Goal: Information Seeking & Learning: Learn about a topic

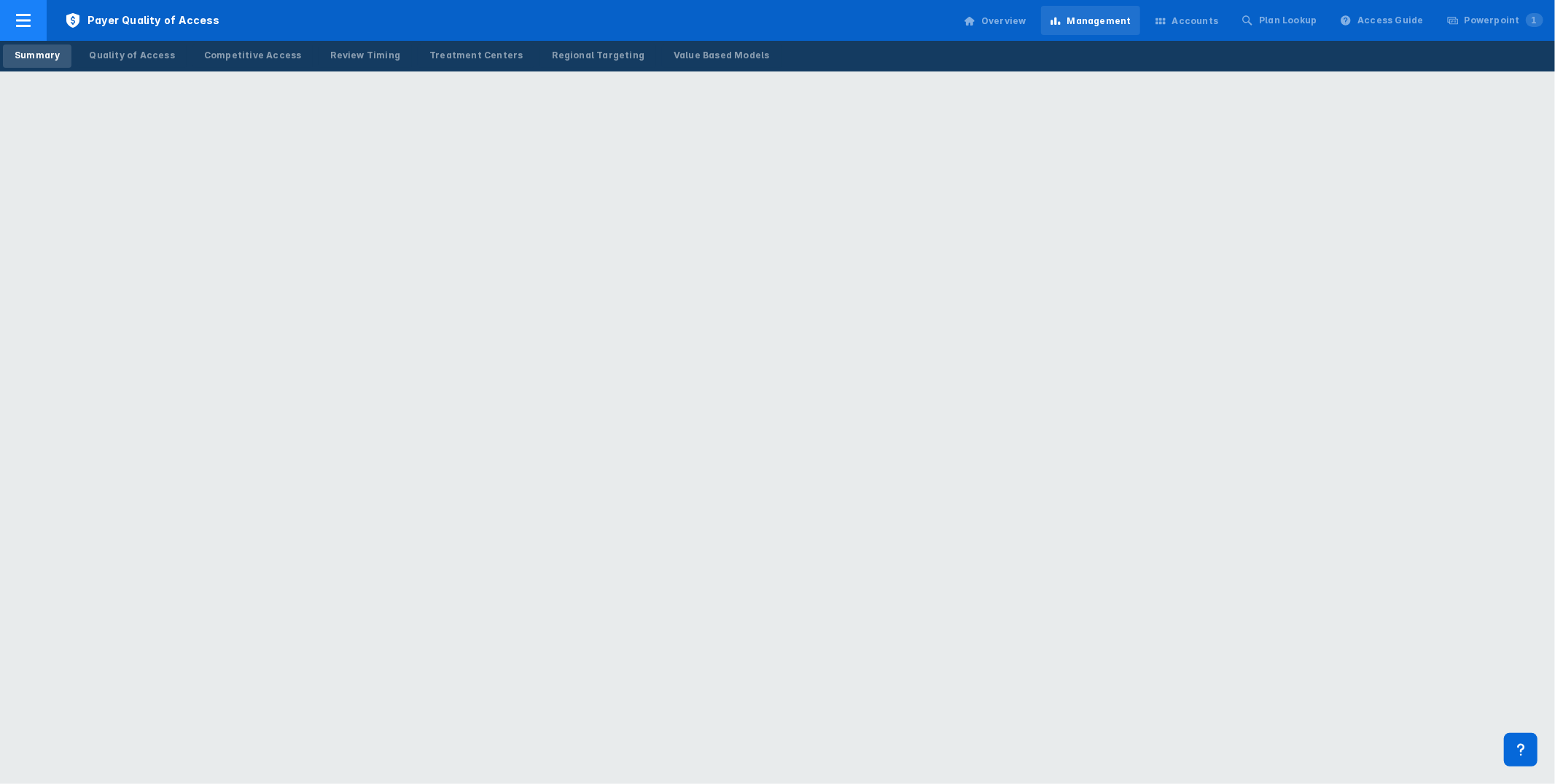
click at [75, 8] on span "Payer Quality of Access" at bounding box center [141, 20] width 191 height 41
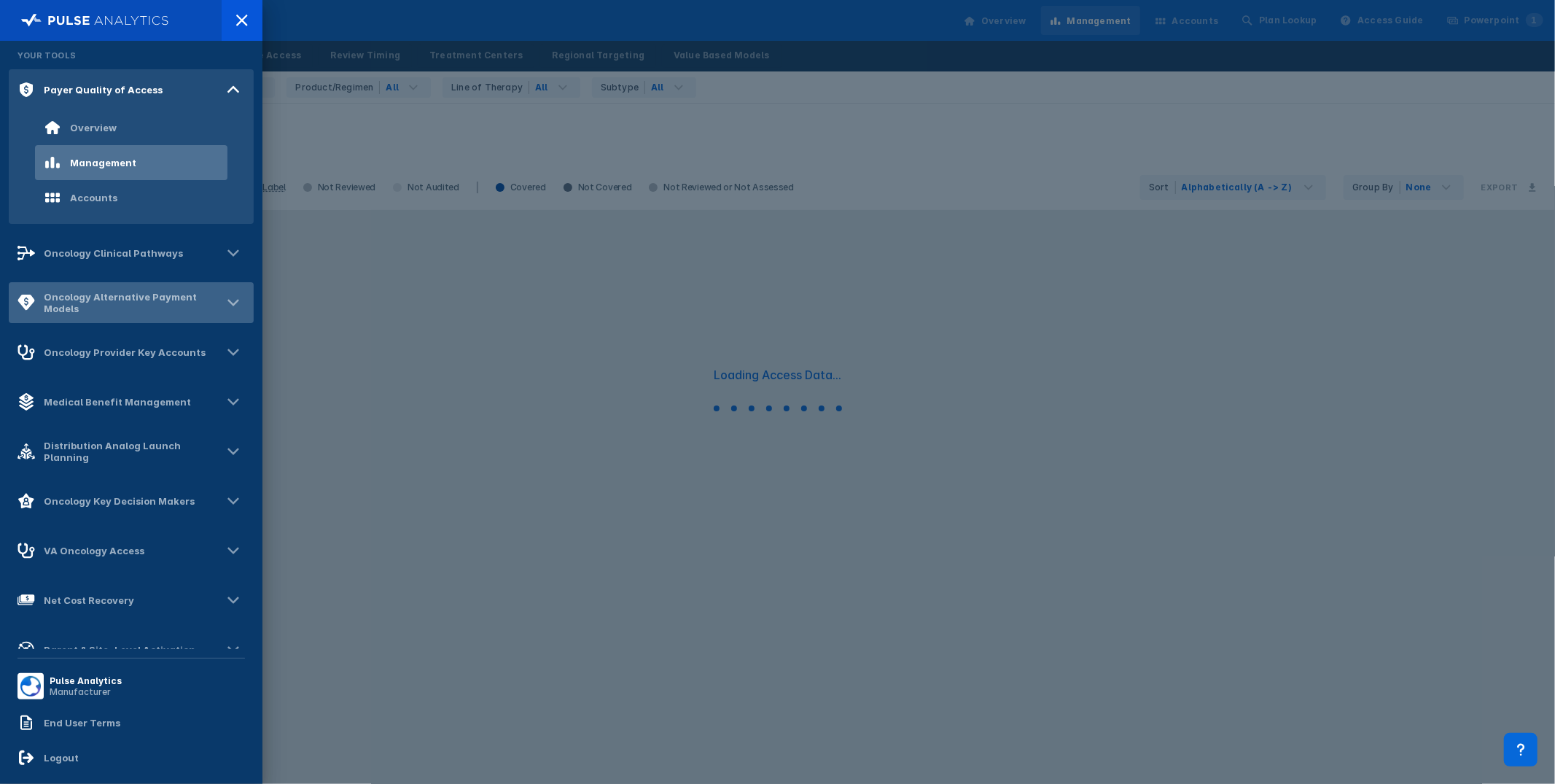
scroll to position [67, 0]
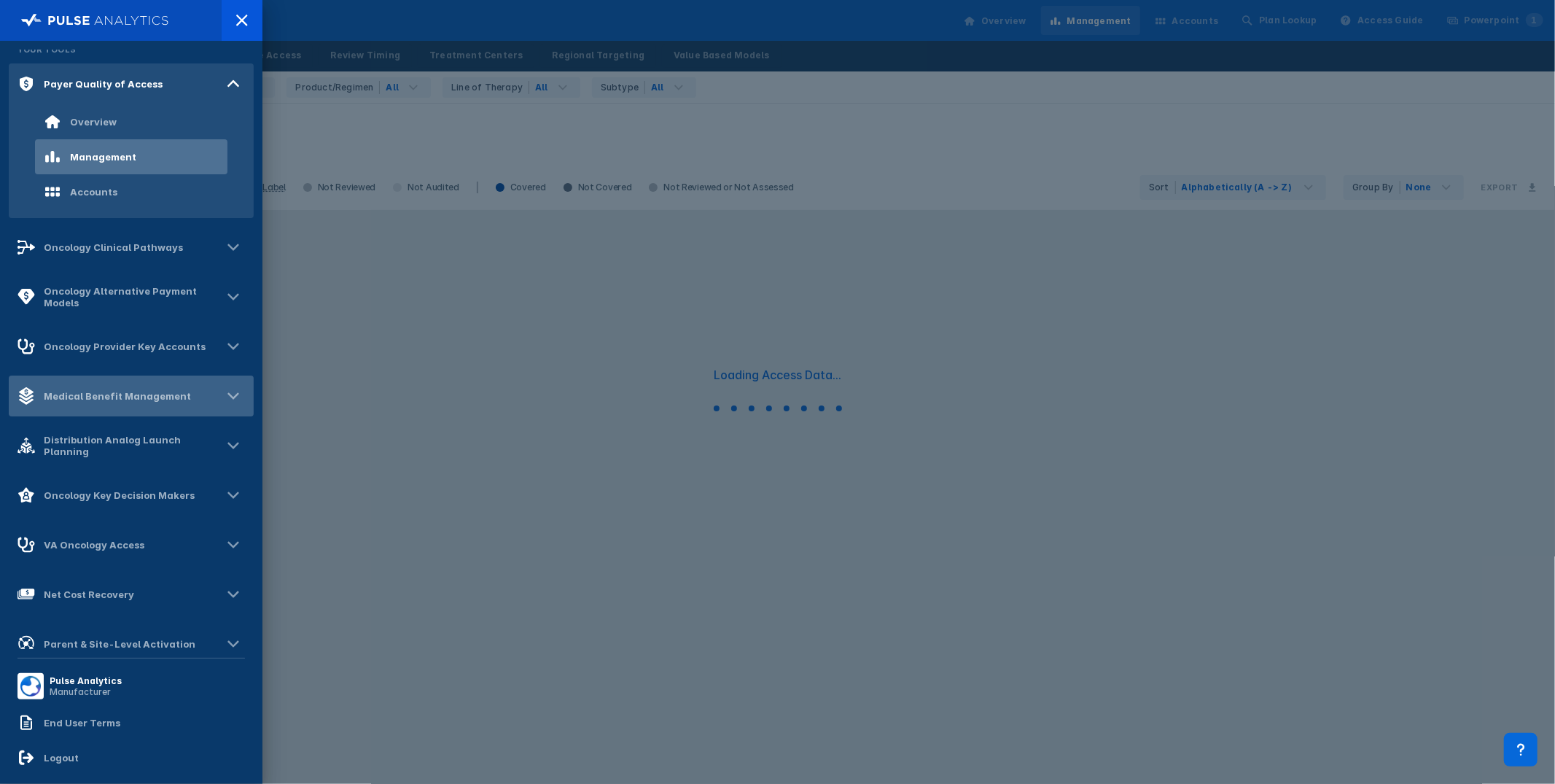
click at [161, 397] on div "Medical Benefit Management" at bounding box center [117, 395] width 148 height 12
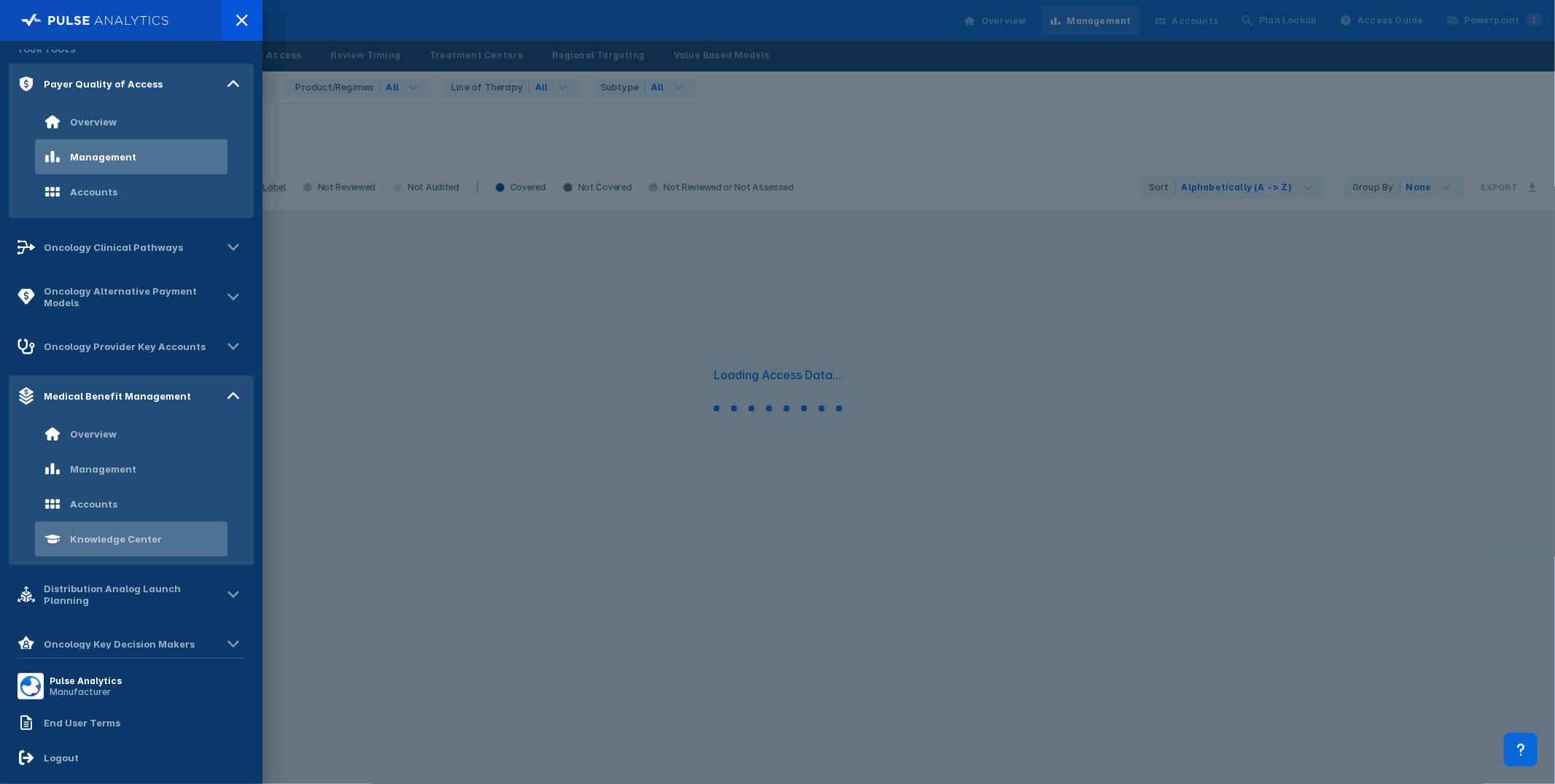
click at [130, 538] on div "Knowledge Center" at bounding box center [116, 538] width 92 height 12
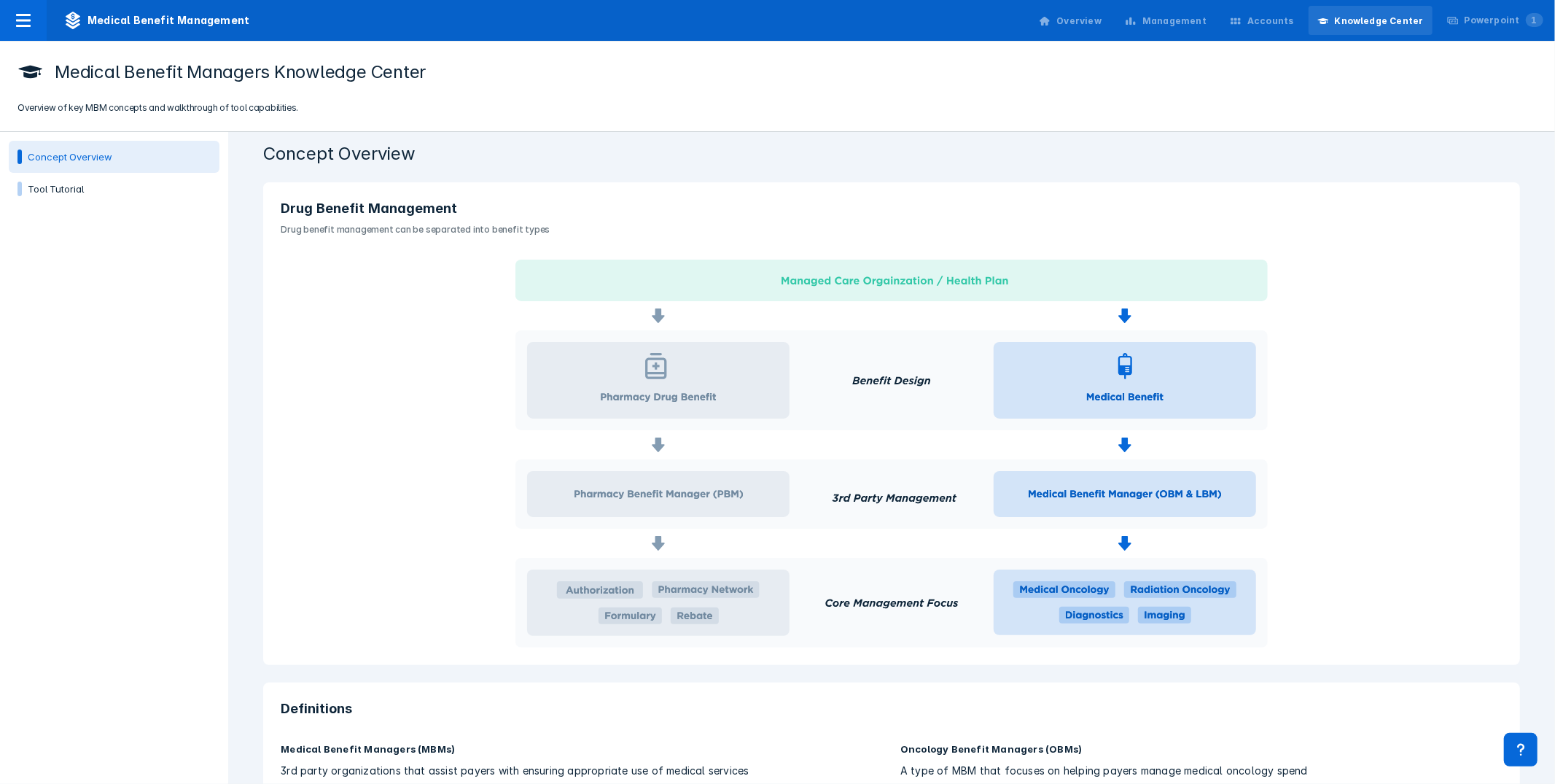
scroll to position [22, 0]
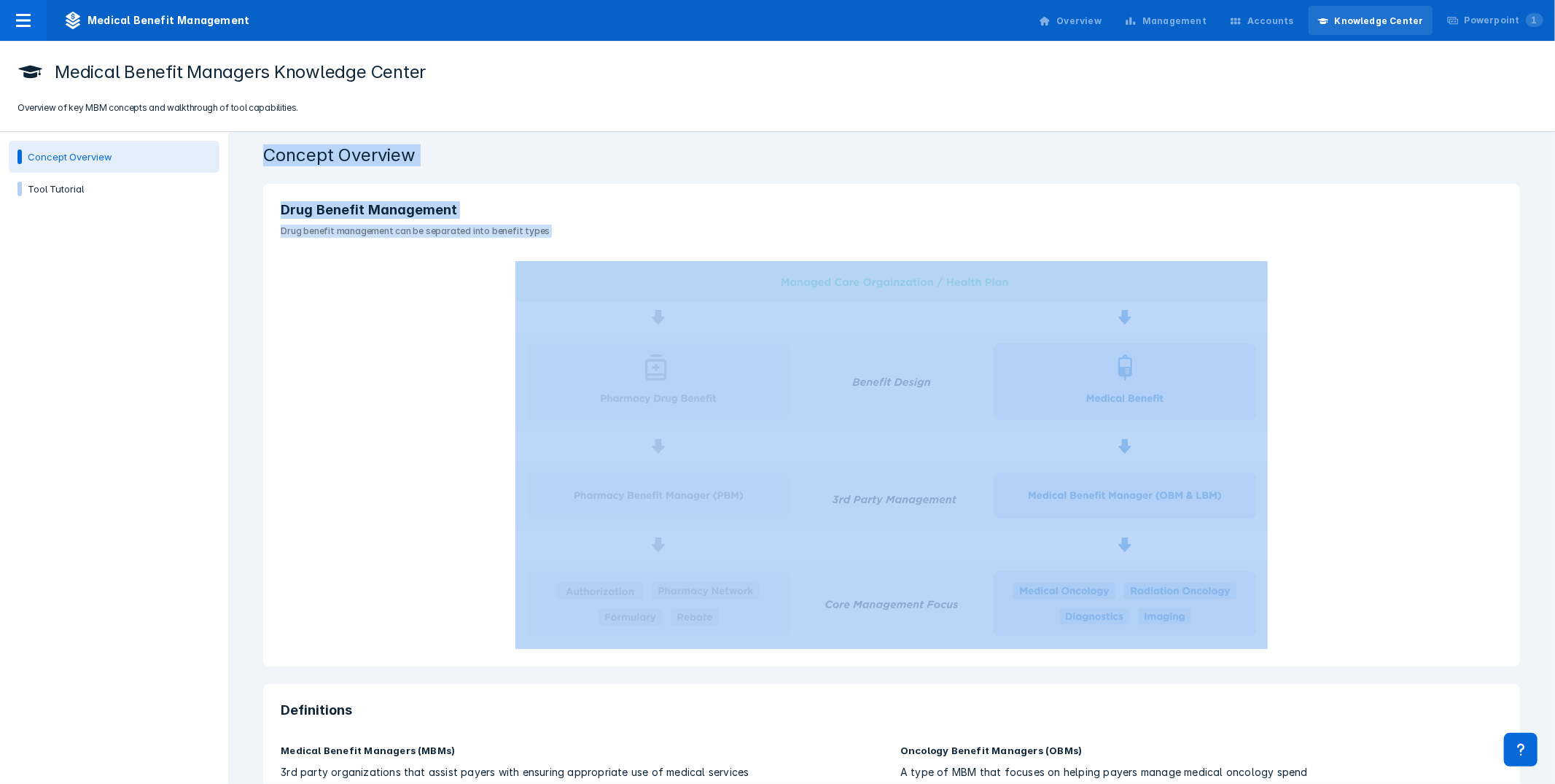
drag, startPoint x: 270, startPoint y: 157, endPoint x: 385, endPoint y: 287, distance: 173.6
click at [626, 362] on div "Concept Overview Drug Benefit Management Drug benefit management can be separat…" at bounding box center [891, 458] width 1327 height 652
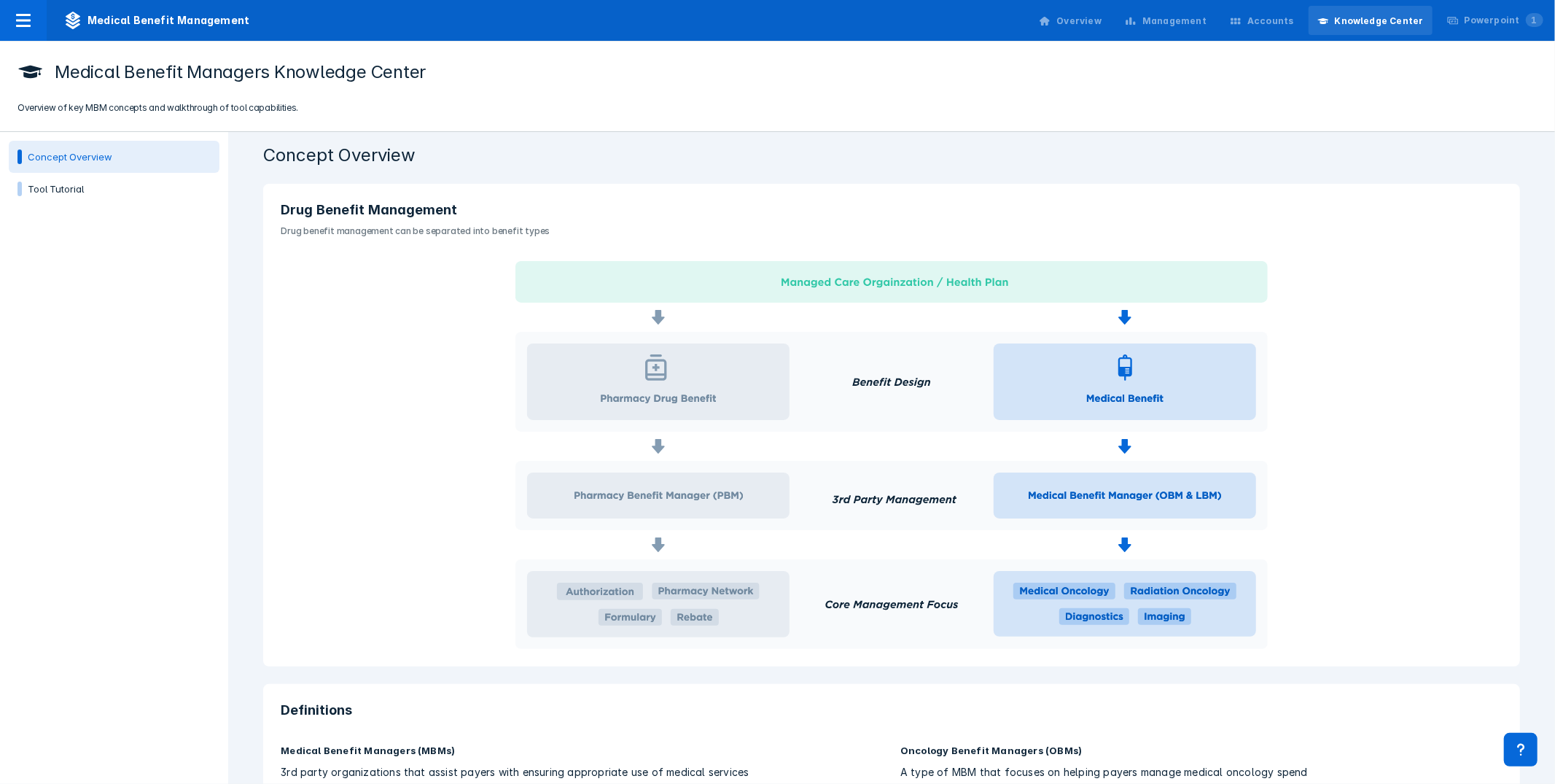
drag, startPoint x: 265, startPoint y: 280, endPoint x: 338, endPoint y: 349, distance: 100.4
click at [267, 282] on div at bounding box center [891, 455] width 1257 height 388
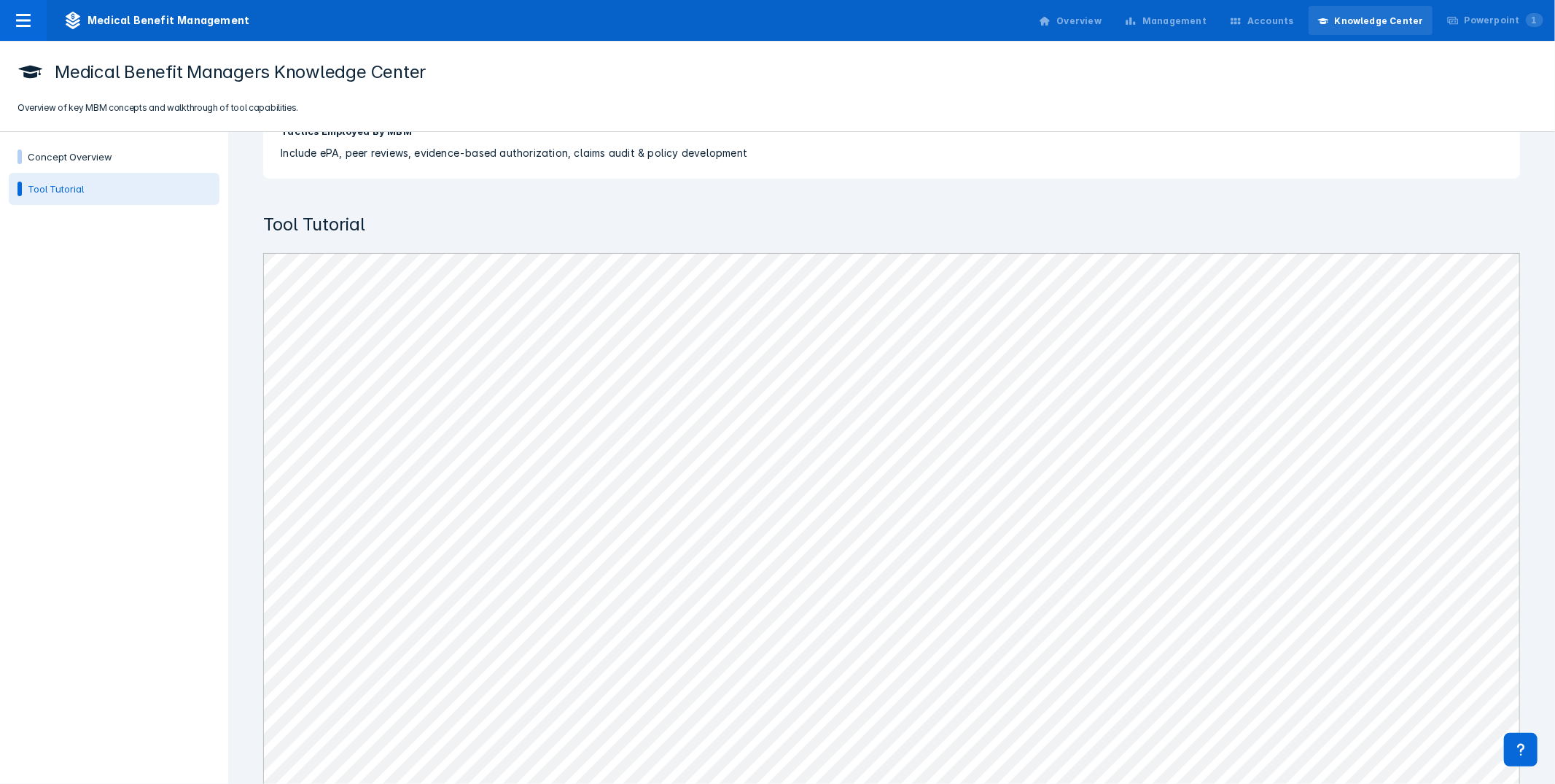
scroll to position [845, 0]
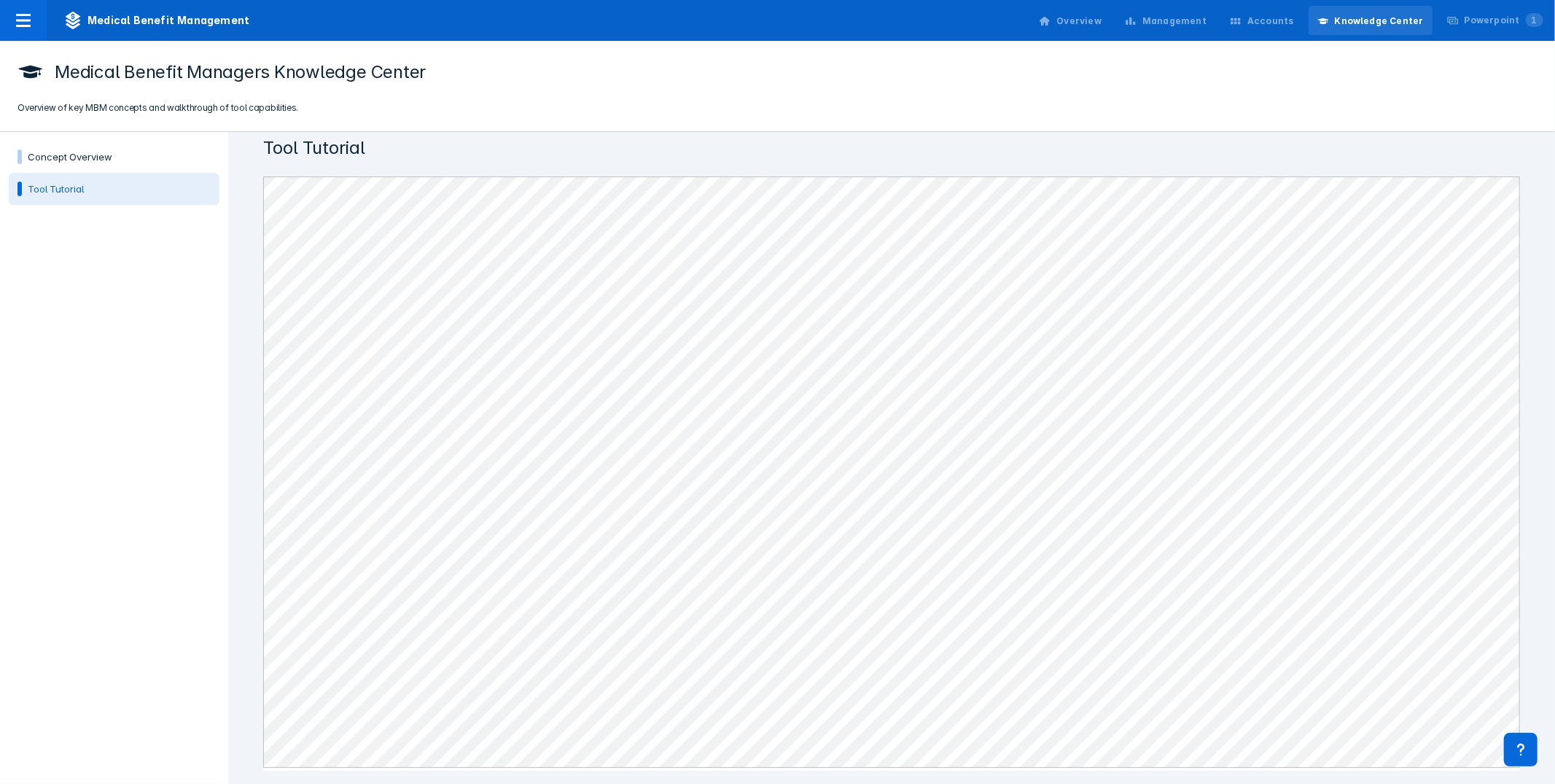
click at [705, 42] on div "Medical Benefit Managers Knowledge Center Overview of key MBM concepts and walk…" at bounding box center [777, 87] width 1555 height 90
click at [1163, 19] on div "Management" at bounding box center [1166, 22] width 99 height 31
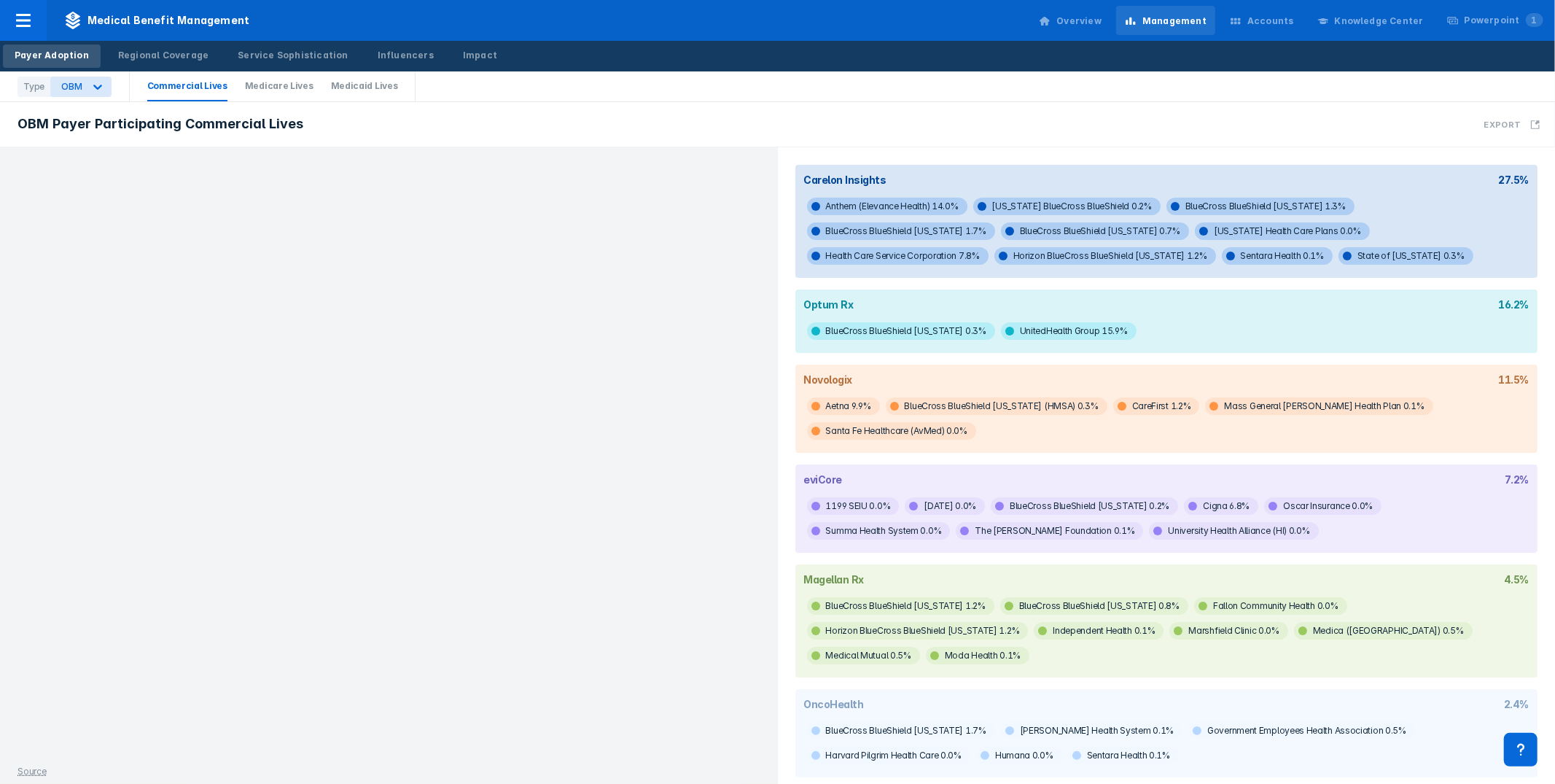
click at [446, 67] on div "Payer Adoption Regional Coverage Service Sophistication Influencers Impact" at bounding box center [256, 56] width 512 height 31
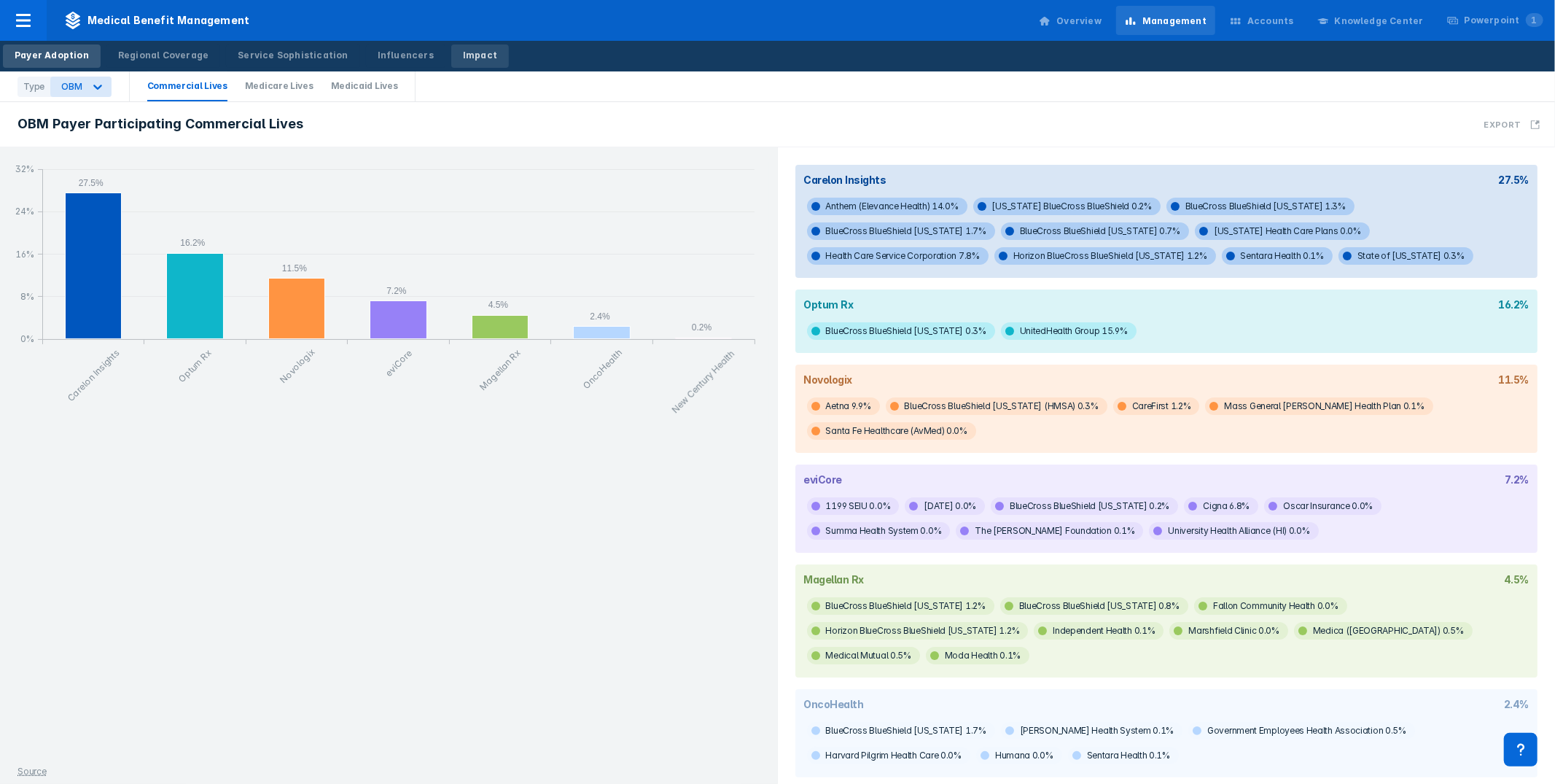
click at [463, 51] on div "Impact" at bounding box center [480, 55] width 34 height 13
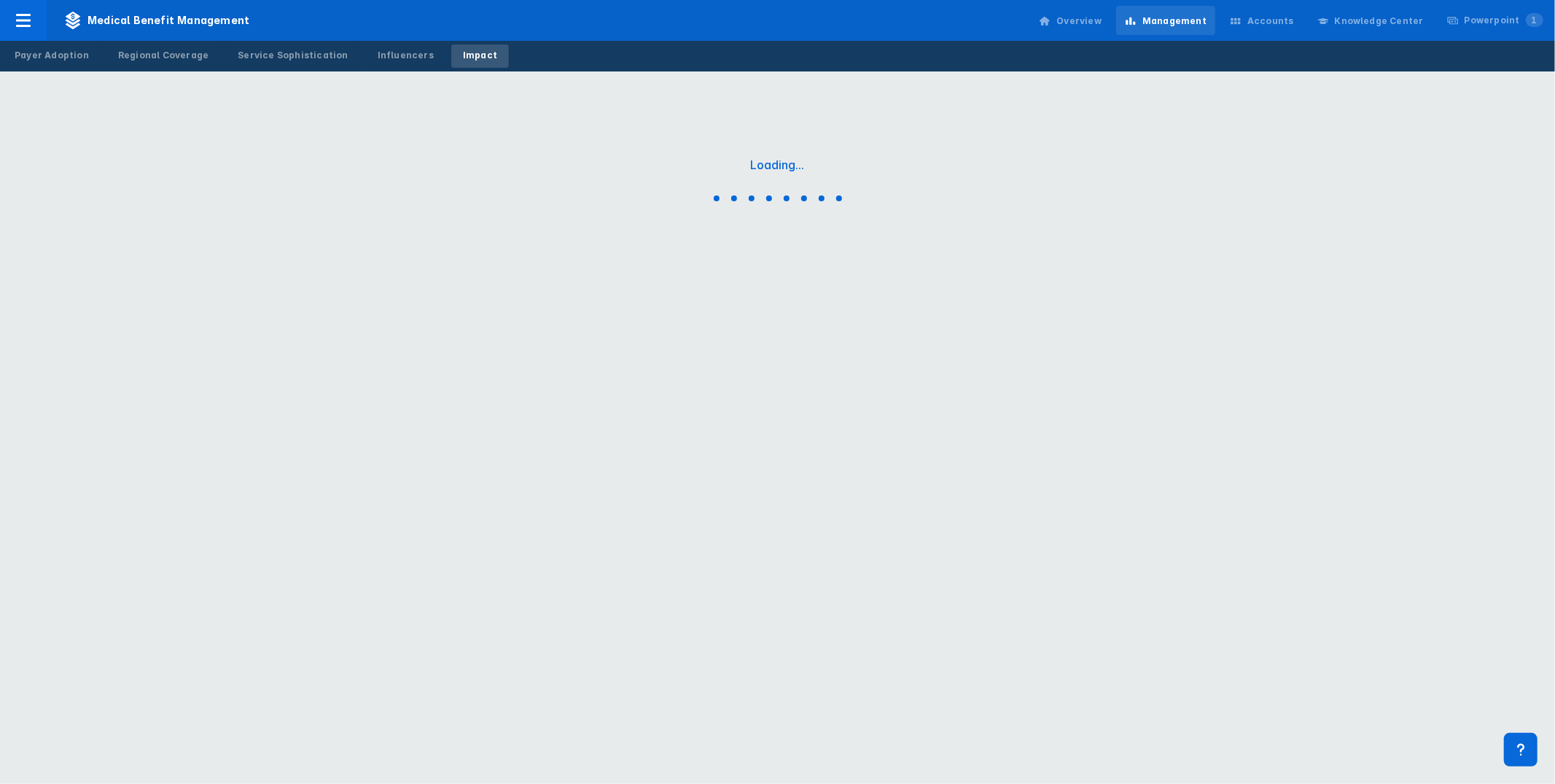
click at [1022, 75] on div "Loading..." at bounding box center [777, 182] width 1555 height 365
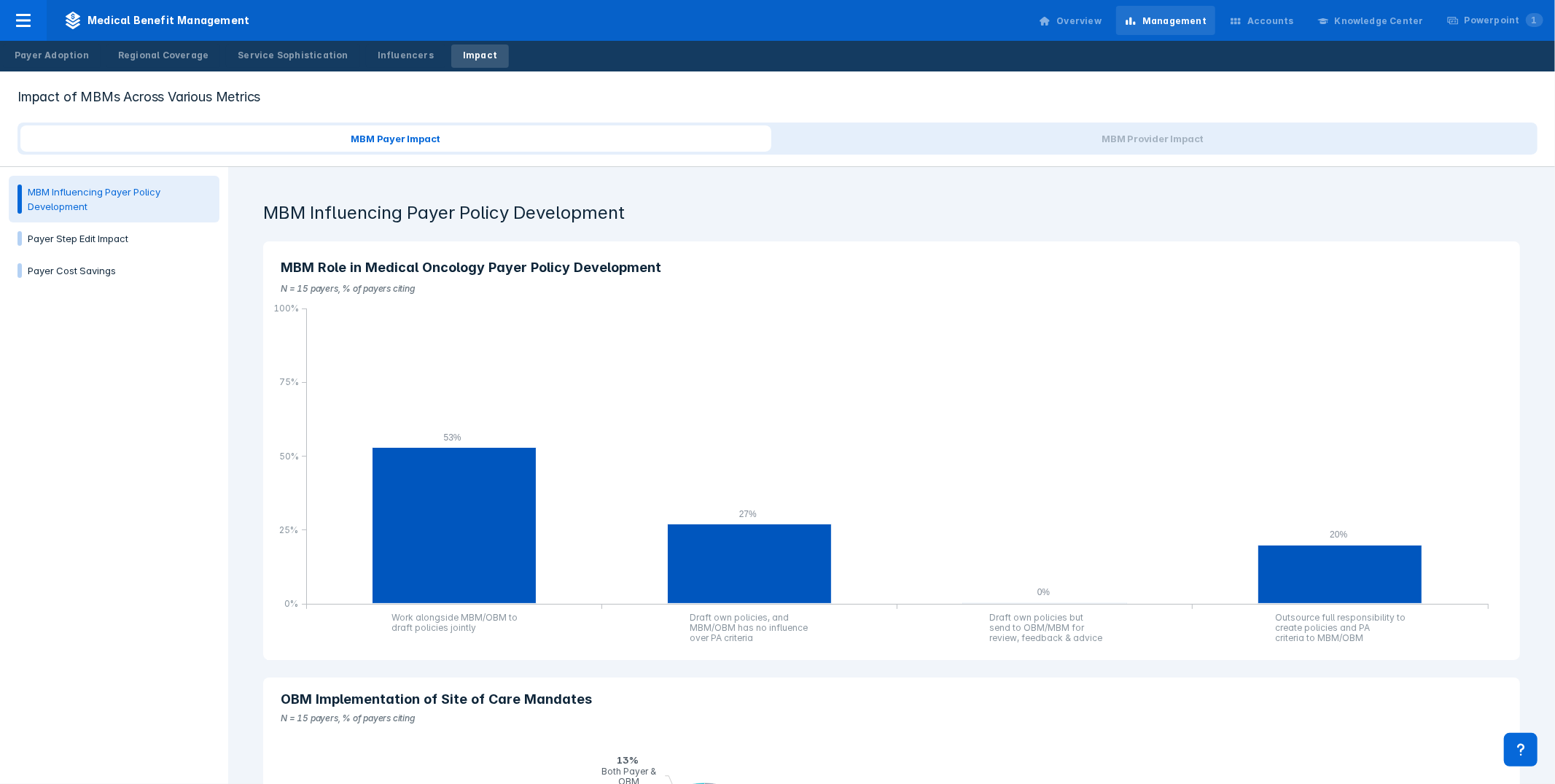
click at [244, 285] on div "MBM Influencing Payer Policy Development MBM Role in Medical Oncology Payer Pol…" at bounding box center [891, 475] width 1327 height 617
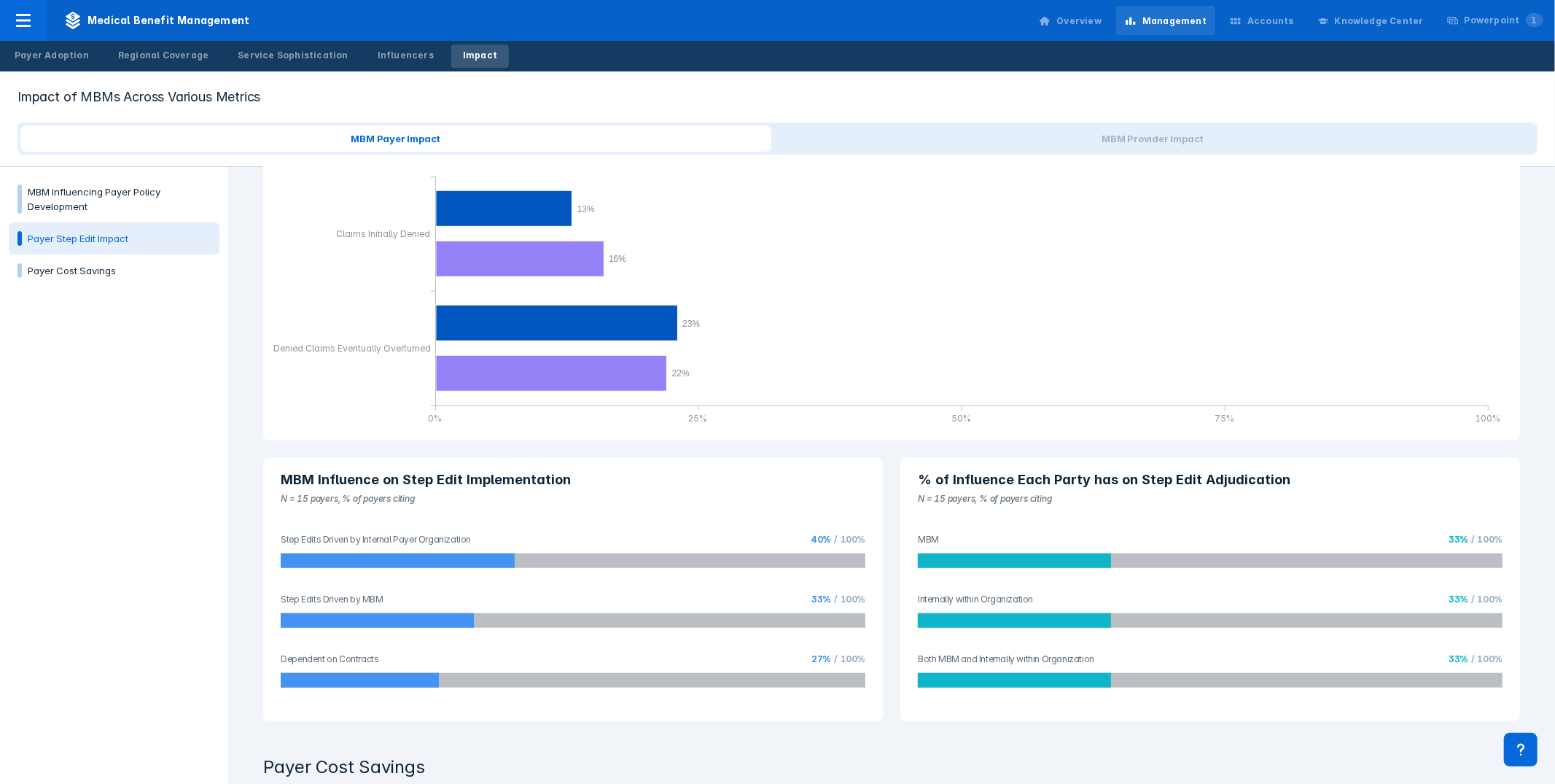
scroll to position [745, 0]
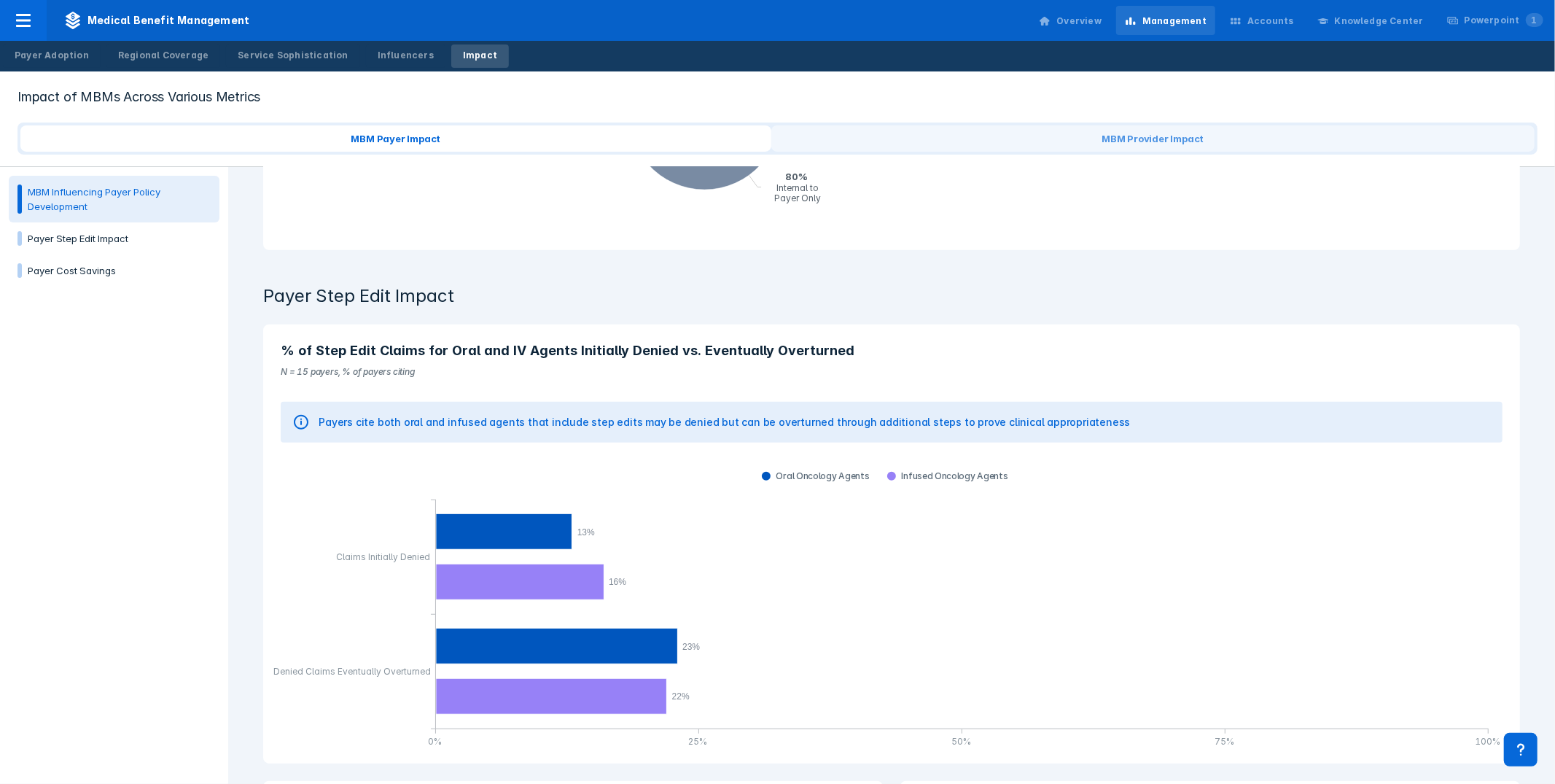
click at [1170, 138] on span "MBM Provider Impact" at bounding box center [1153, 138] width 763 height 26
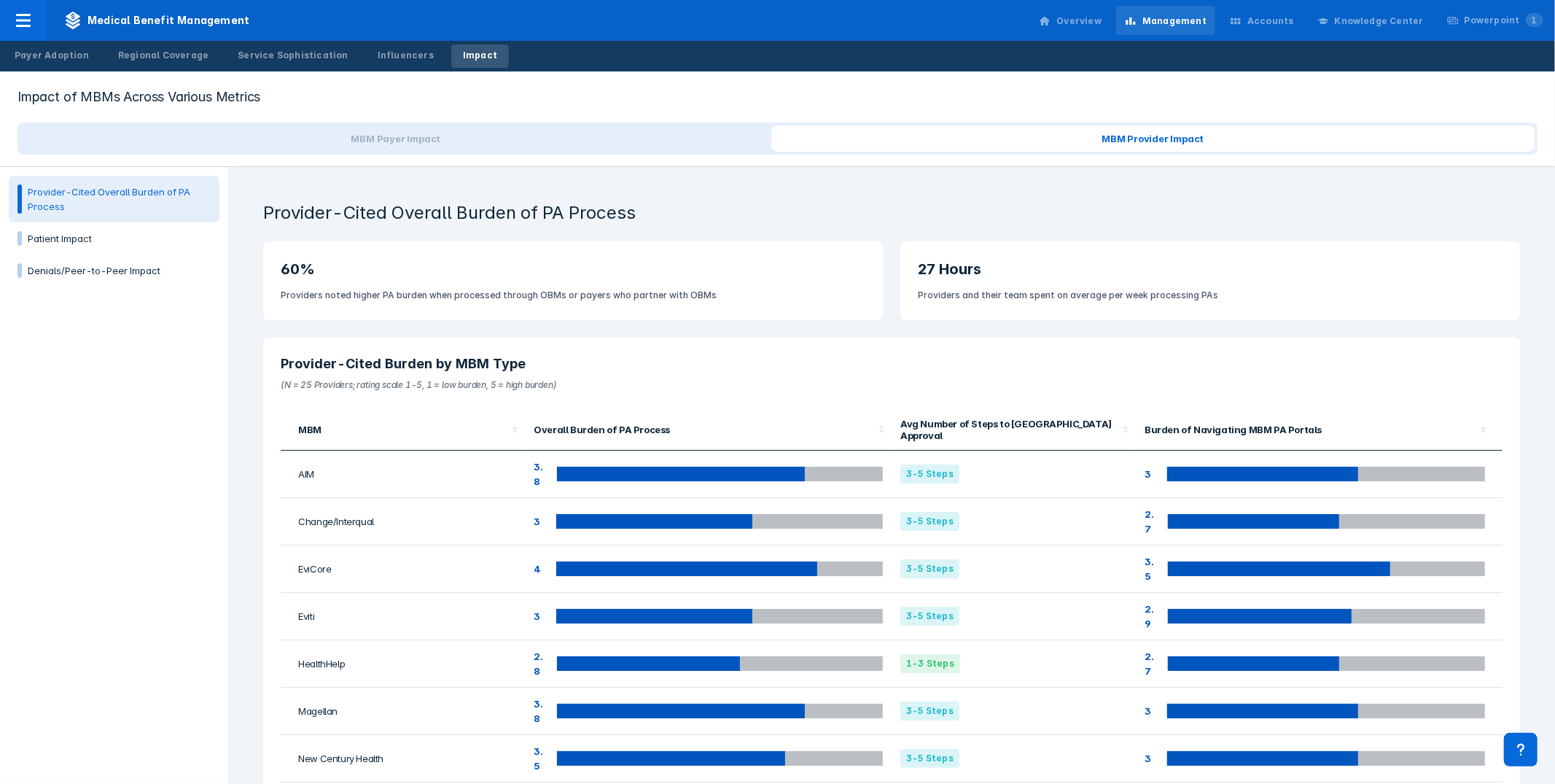
click at [931, 76] on div "Impact of MBMs Across Various Metrics MBM Payer Impact MBM Provider Impact" at bounding box center [777, 120] width 1555 height 96
click at [87, 24] on span "Medical Benefit Management" at bounding box center [156, 20] width 220 height 41
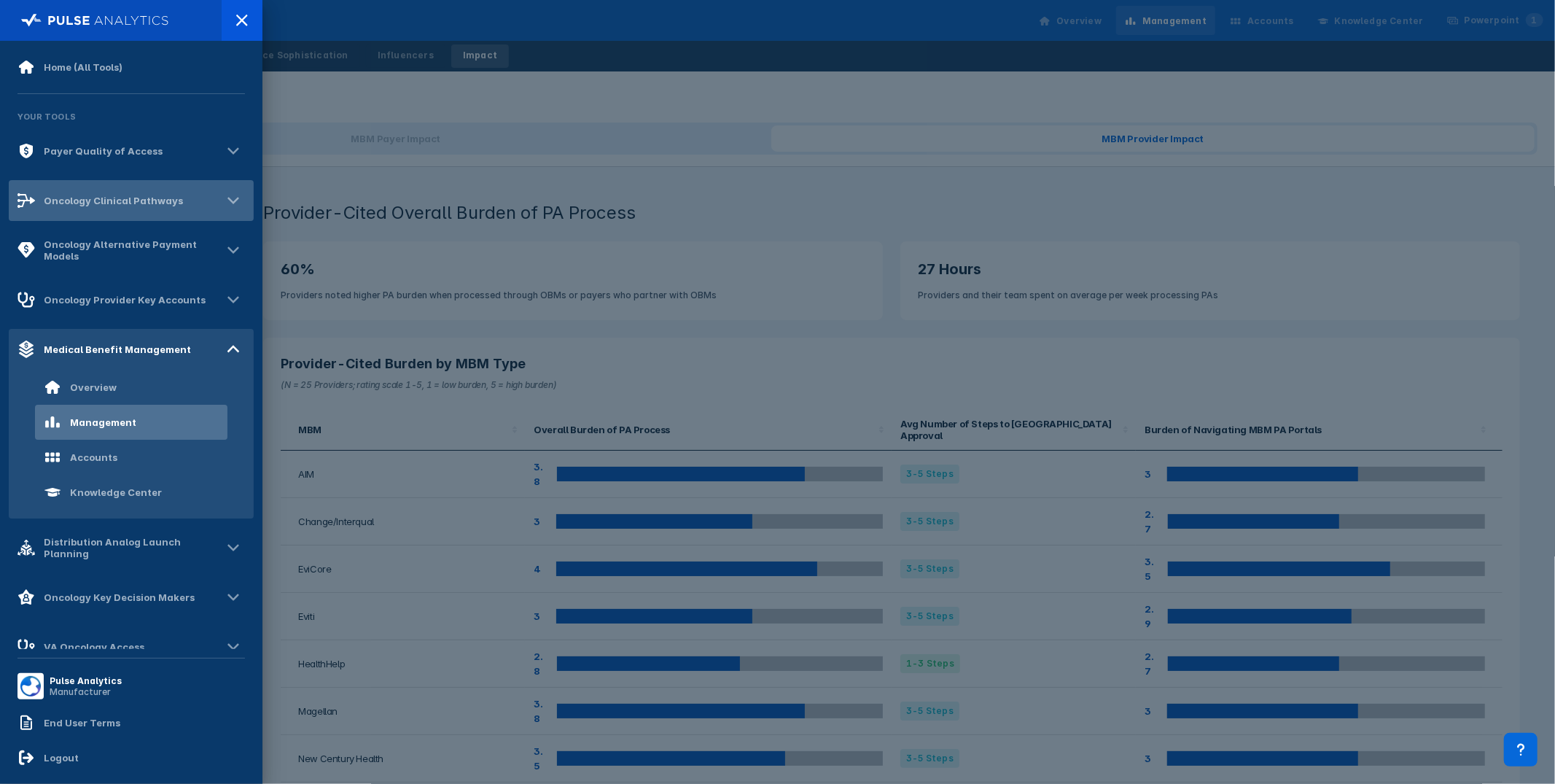
click at [121, 199] on div "Oncology Clinical Pathways" at bounding box center [114, 200] width 139 height 12
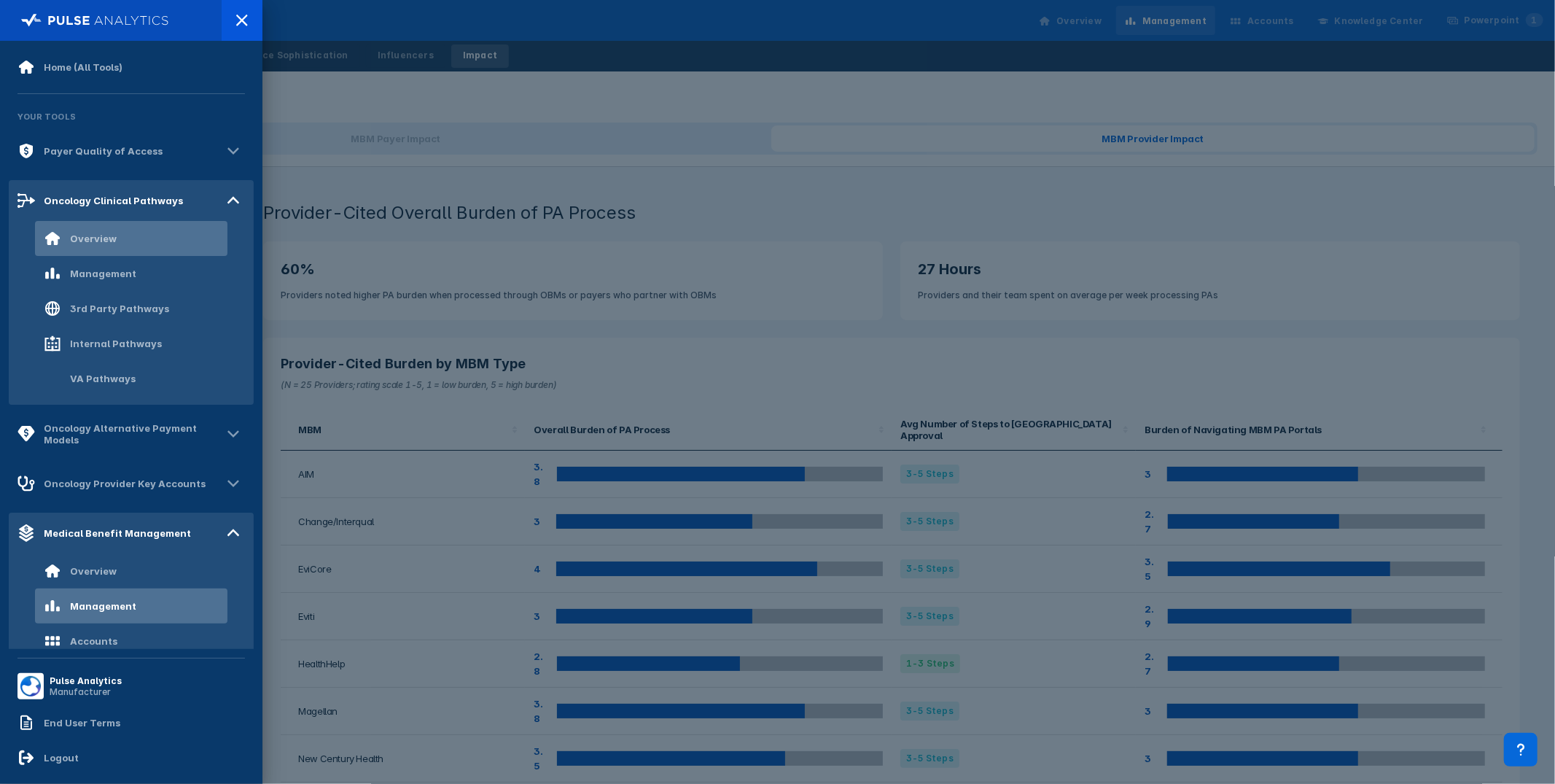
click at [125, 241] on div "Overview" at bounding box center [131, 238] width 192 height 35
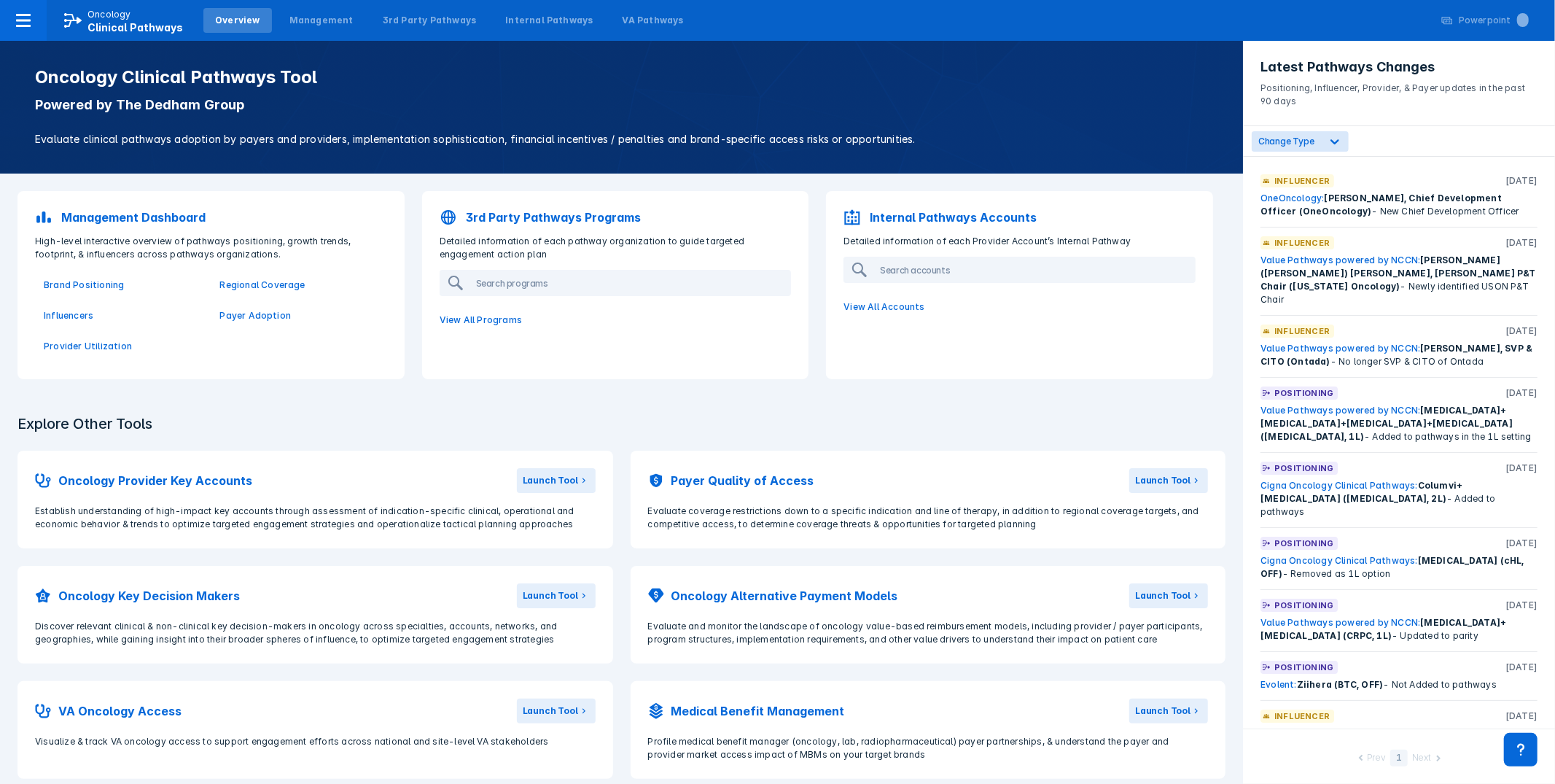
click at [316, 223] on div "Management Dashboard" at bounding box center [211, 217] width 370 height 35
click at [927, 111] on p "Powered by The Dedham Group" at bounding box center [621, 105] width 1173 height 18
